Goal: Transaction & Acquisition: Purchase product/service

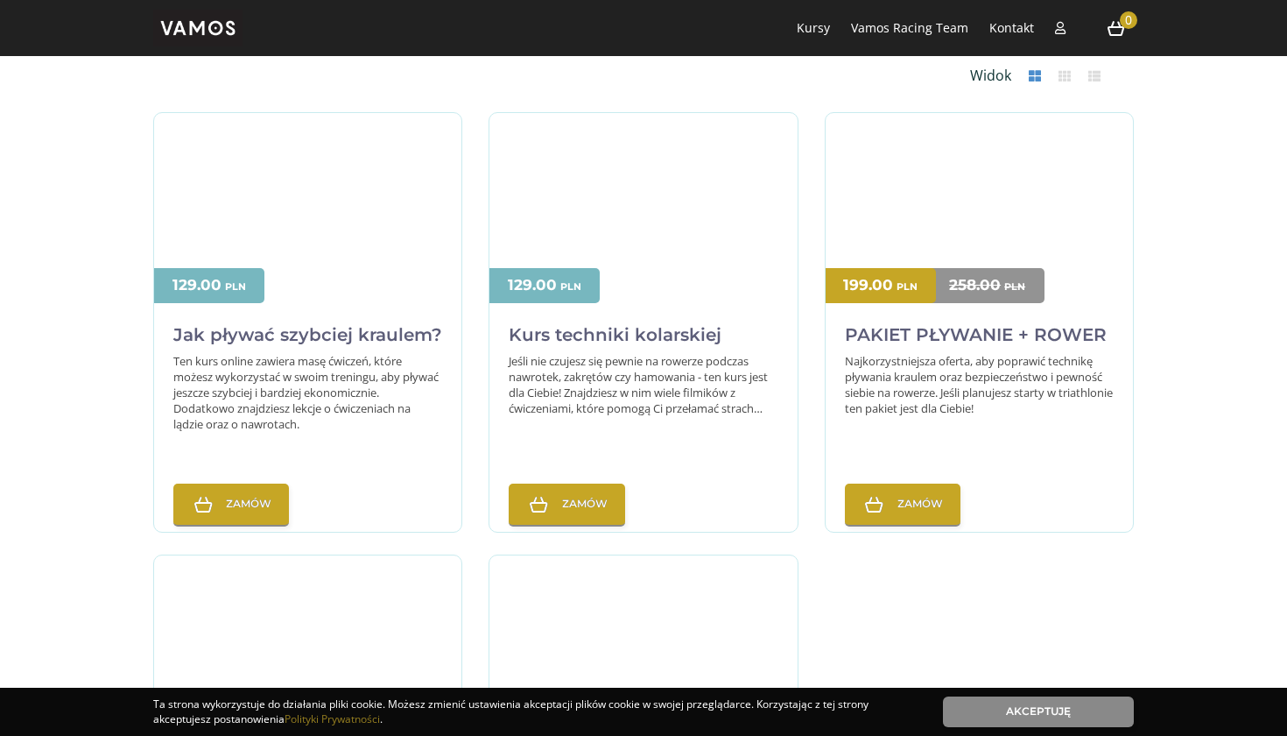
scroll to position [483, 0]
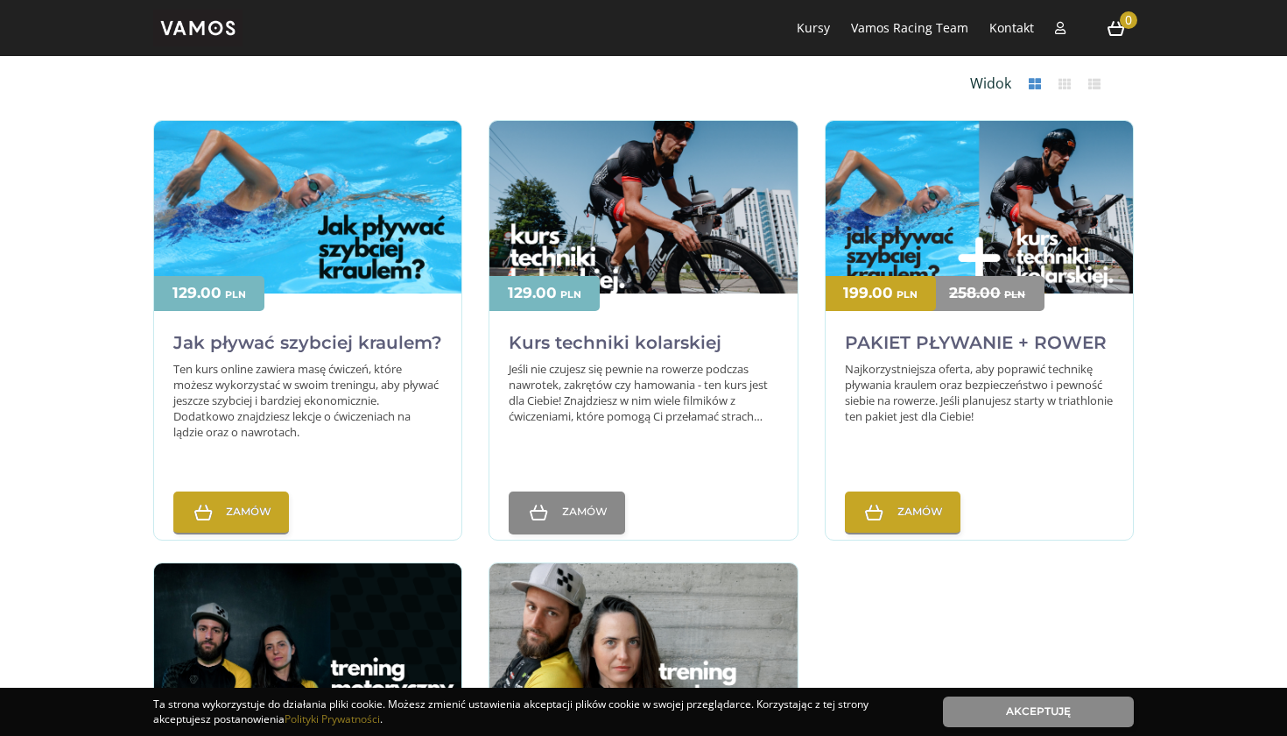
click at [590, 522] on link "Zamów" at bounding box center [567, 512] width 116 height 42
click at [644, 342] on h2 "Kurs techniki kolarskiej" at bounding box center [615, 340] width 213 height 41
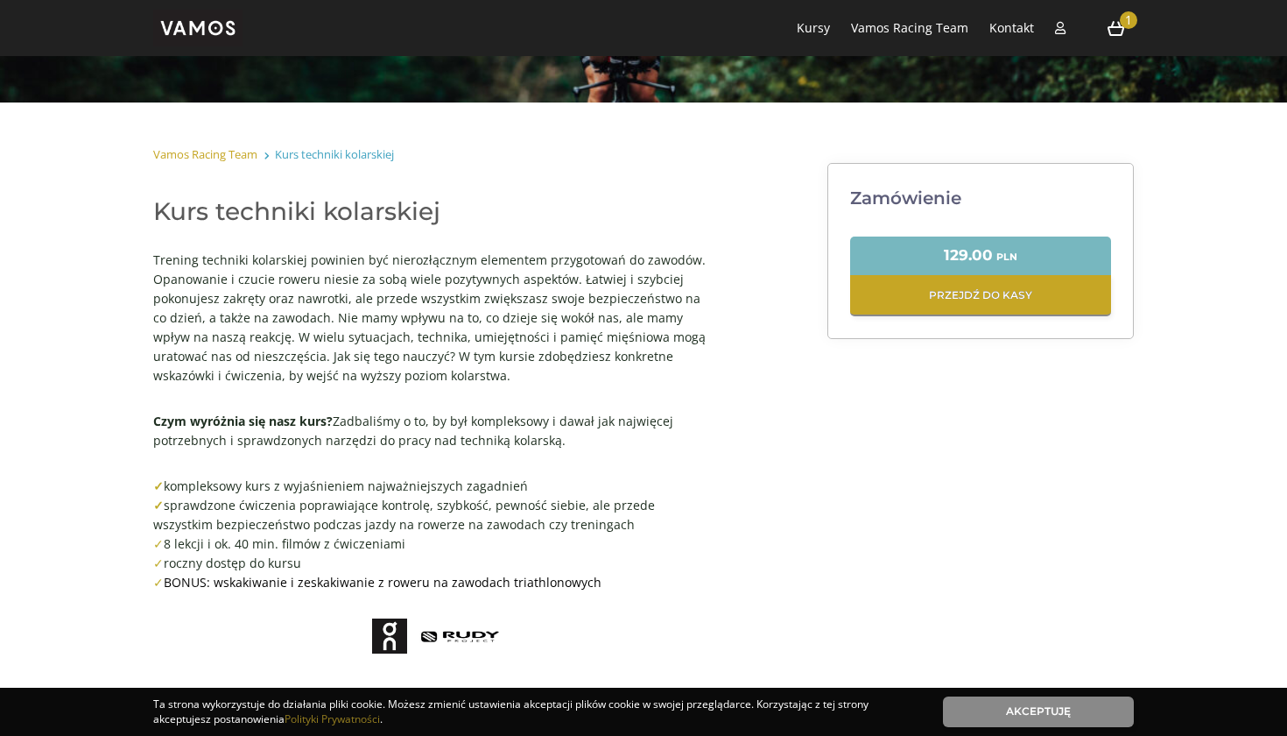
scroll to position [303, 0]
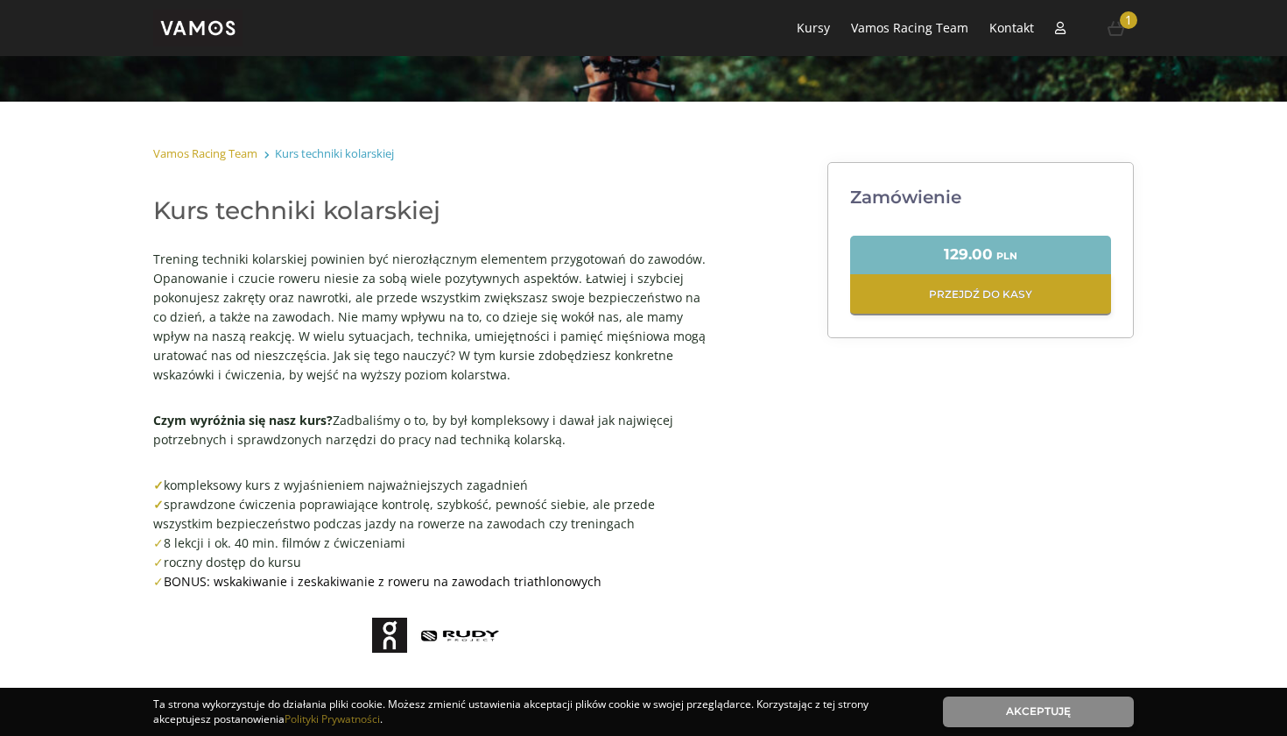
click at [1120, 28] on icon at bounding box center [1114, 28] width 21 height 20
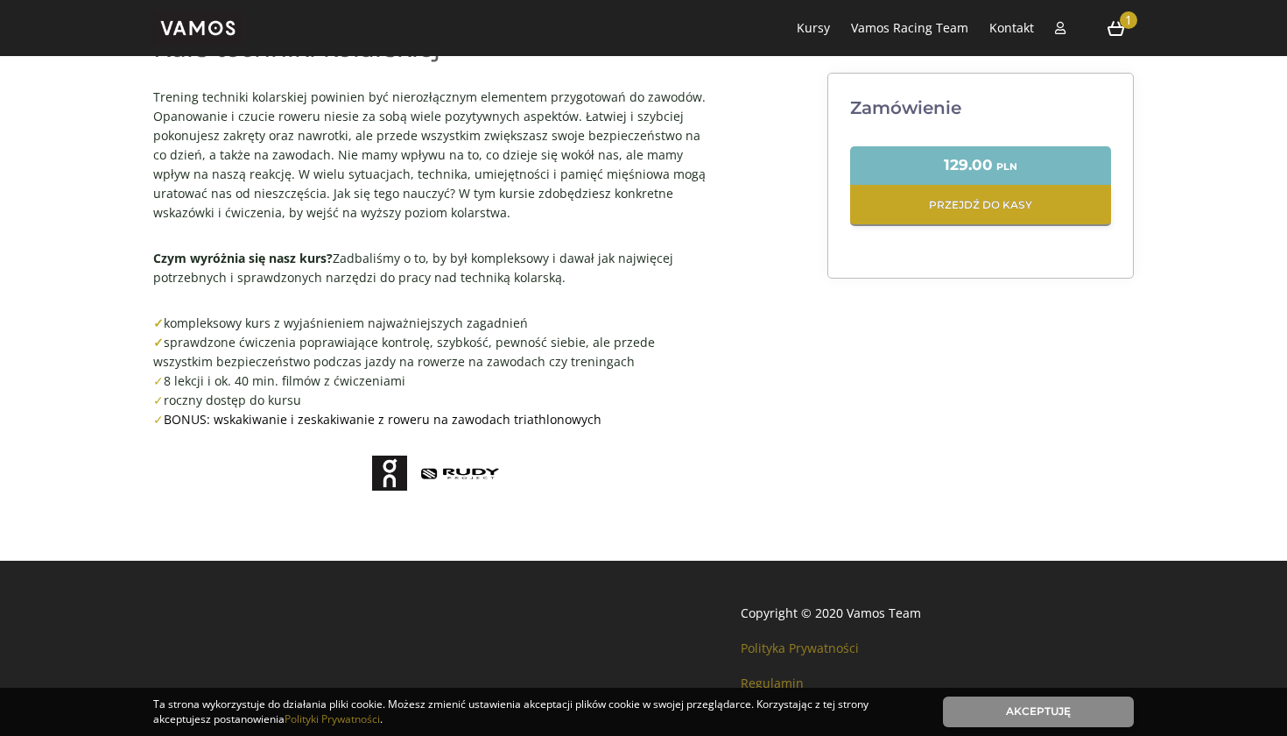
scroll to position [464, 0]
click at [1125, 29] on span "1" at bounding box center [1129, 20] width 18 height 18
click at [1110, 32] on icon at bounding box center [1114, 28] width 21 height 20
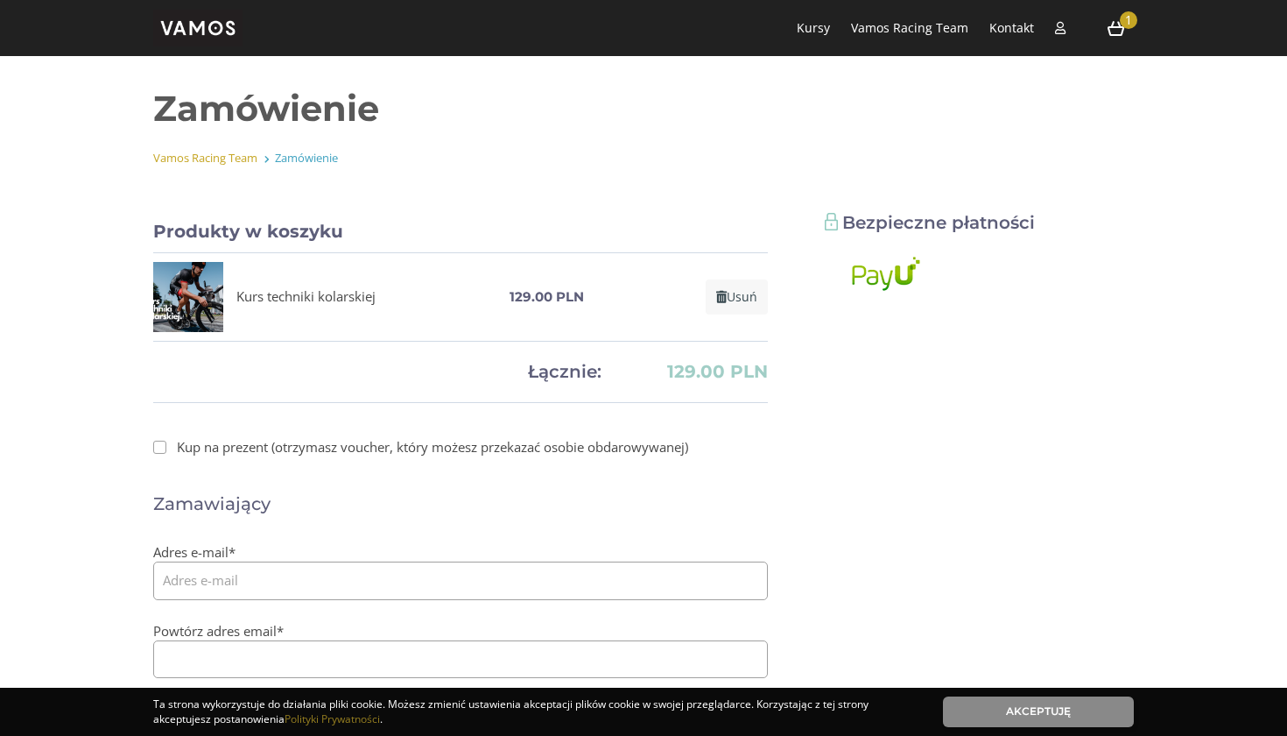
click at [204, 32] on img at bounding box center [197, 28] width 89 height 37
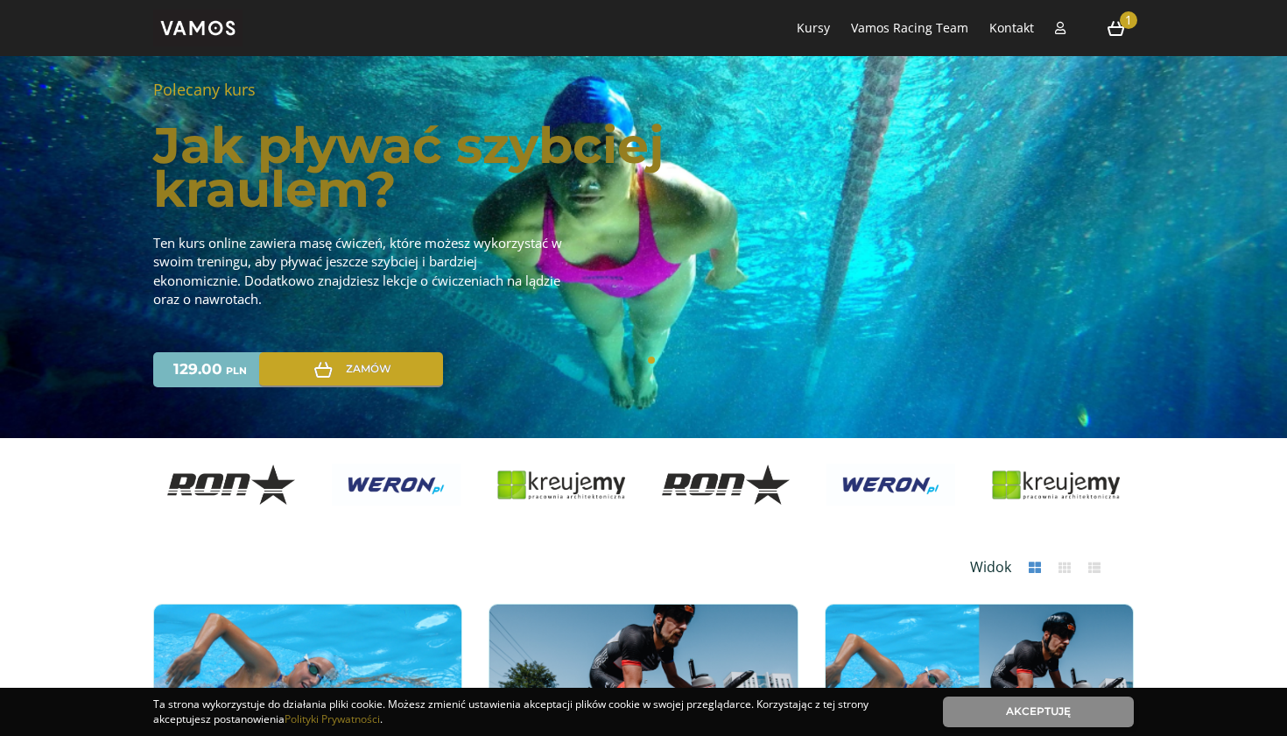
click at [581, 490] on img at bounding box center [561, 484] width 128 height 29
click at [518, 474] on img at bounding box center [561, 484] width 128 height 29
click at [1123, 26] on span "1" at bounding box center [1129, 20] width 18 height 18
click at [1116, 29] on icon at bounding box center [1114, 28] width 21 height 20
